Goal: Information Seeking & Learning: Check status

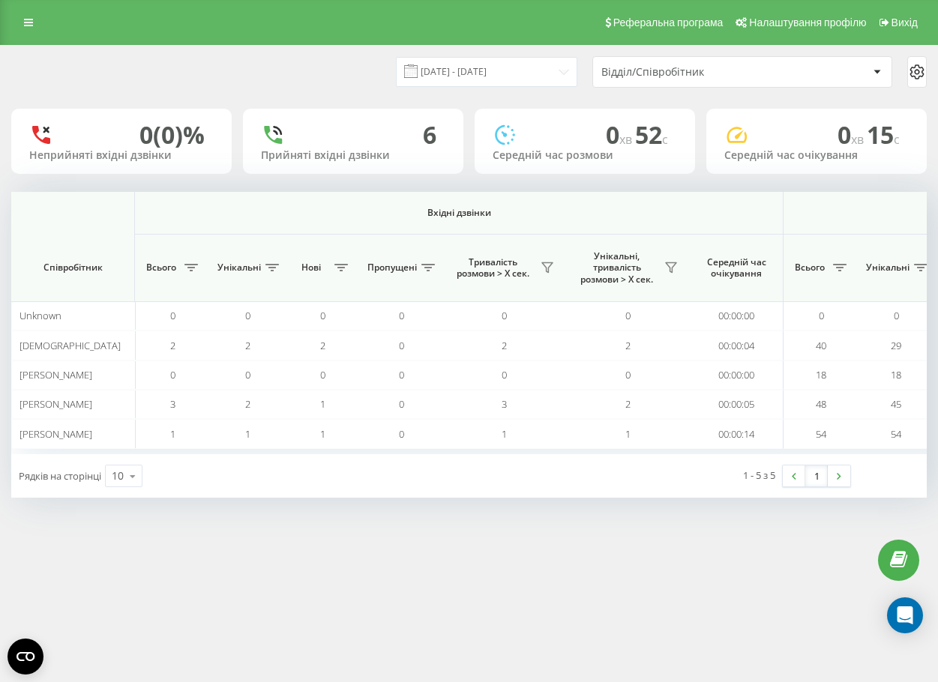
scroll to position [0, 917]
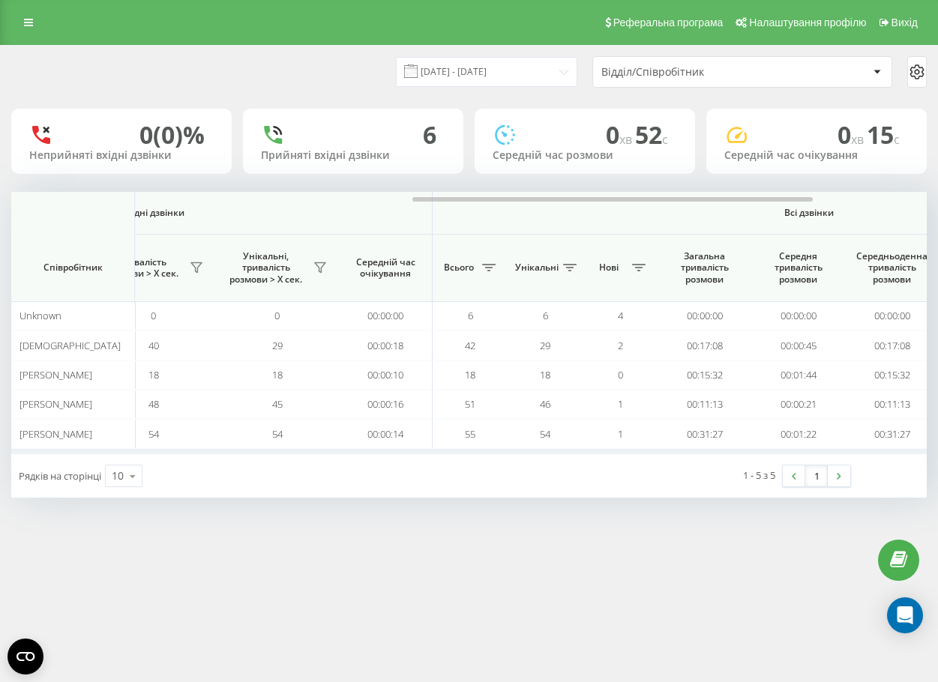
click at [418, 78] on span at bounding box center [410, 70] width 13 height 13
click at [478, 94] on div "[DATE] - [DATE] Відділ/Співробітник" at bounding box center [469, 72] width 937 height 52
click at [497, 84] on input "[DATE] - [DATE]" at bounding box center [486, 71] width 181 height 29
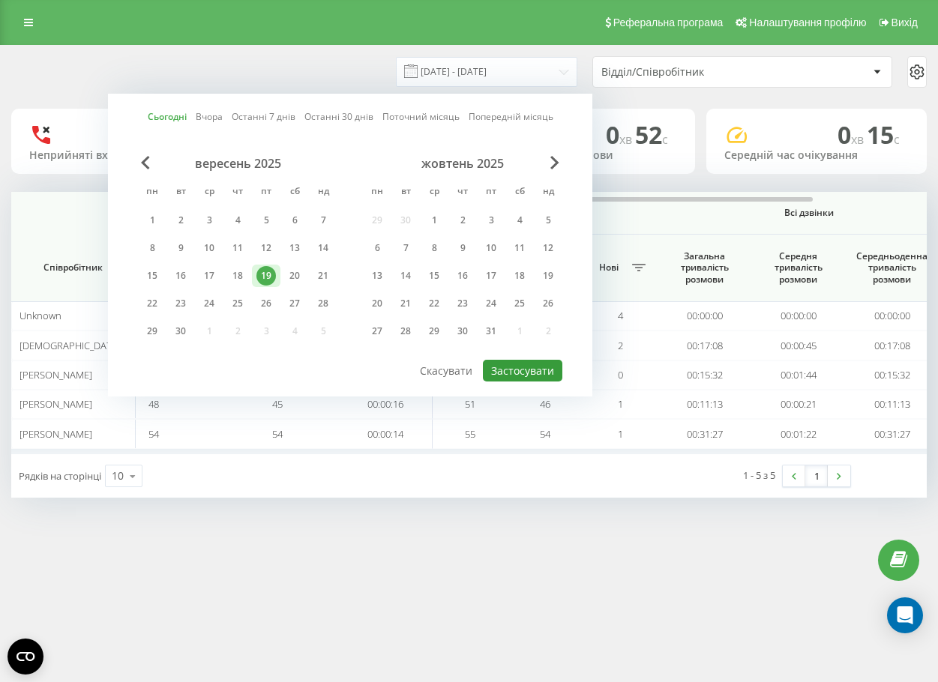
click at [514, 364] on button "Застосувати" at bounding box center [522, 371] width 79 height 22
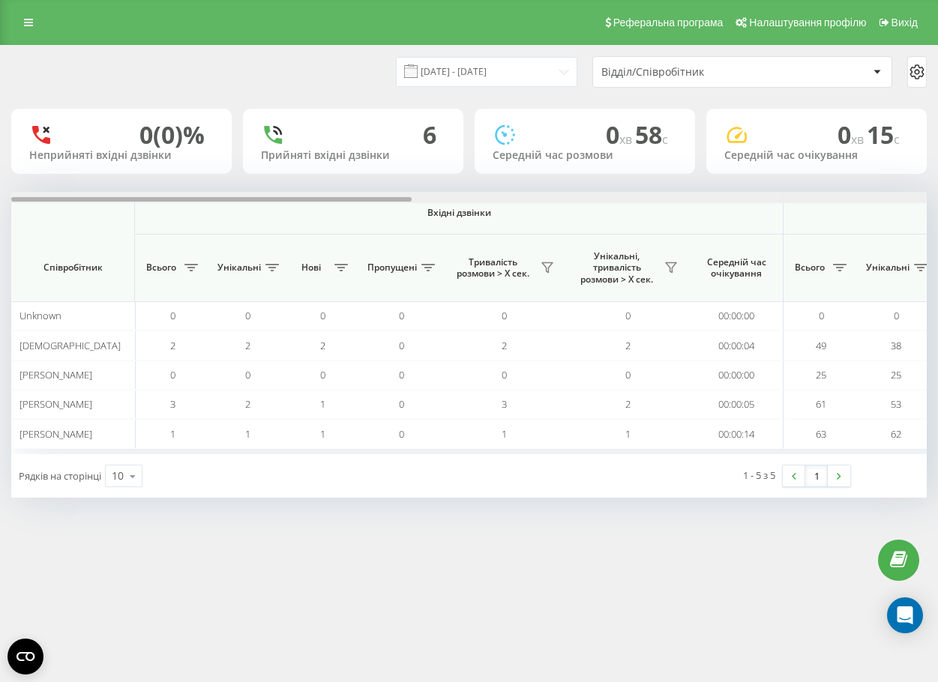
scroll to position [0, 916]
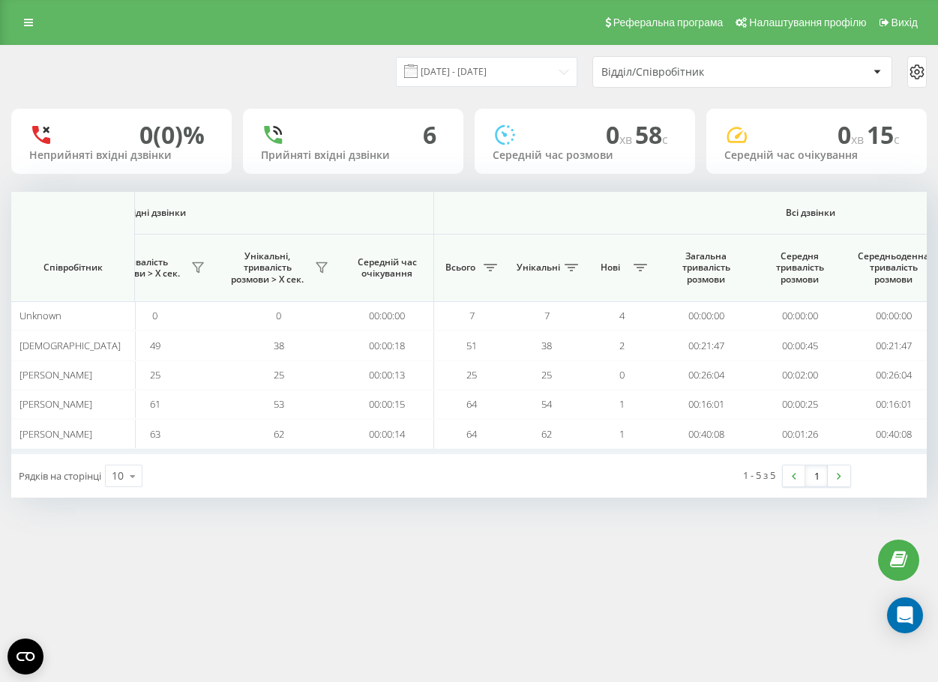
click at [28, 29] on link at bounding box center [28, 22] width 27 height 21
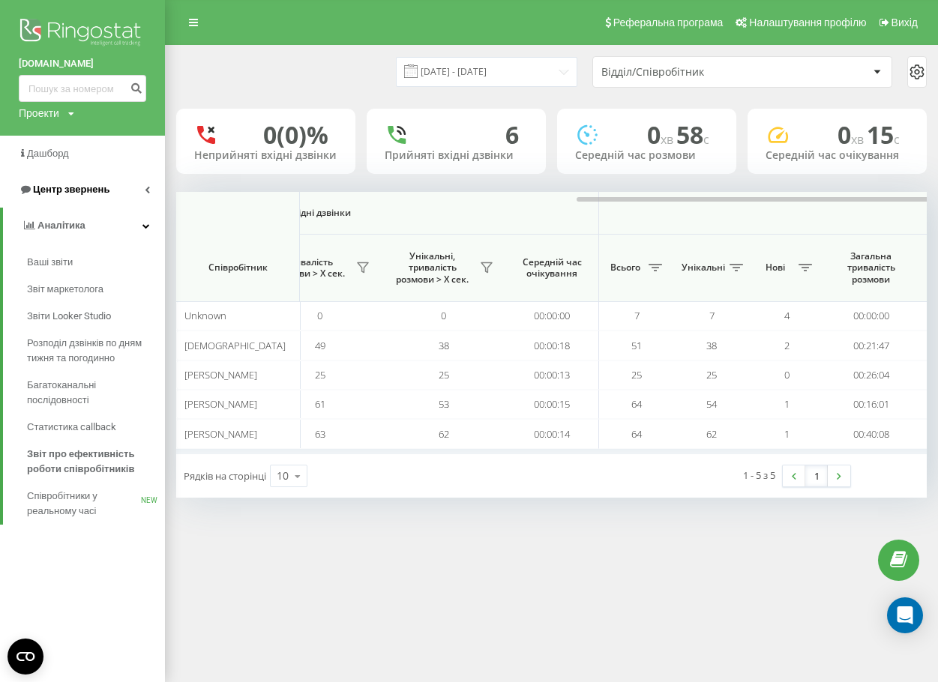
click at [93, 181] on link "Центр звернень" at bounding box center [82, 190] width 165 height 36
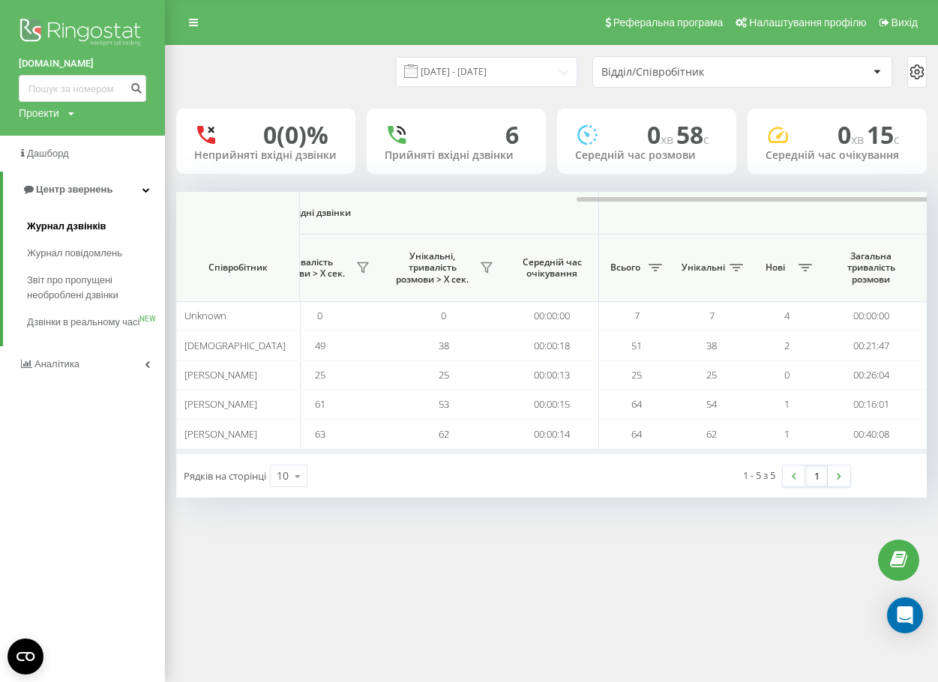
click at [101, 229] on span "Журнал дзвінків" at bounding box center [66, 226] width 79 height 15
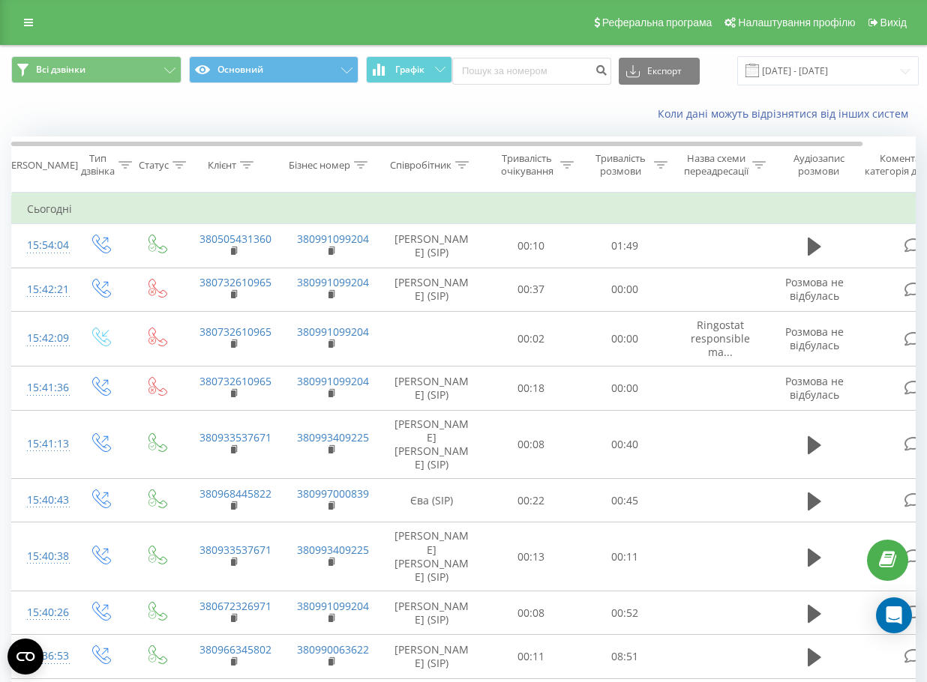
click at [566, 92] on div "Всі дзвінки Основний Графік Експорт .csv .xls .xlsx 19.08.2025 - 19.09.2025" at bounding box center [463, 71] width 925 height 50
click at [564, 67] on input at bounding box center [531, 71] width 159 height 27
paste input "380665576558"
type input "380665576558"
click at [593, 70] on button "submit" at bounding box center [601, 71] width 20 height 27
